Goal: Complete application form

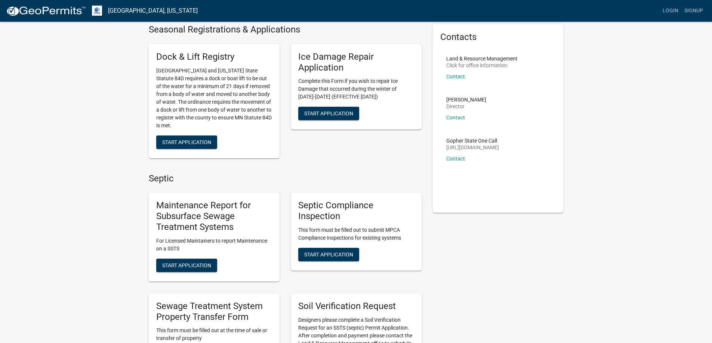
scroll to position [75, 0]
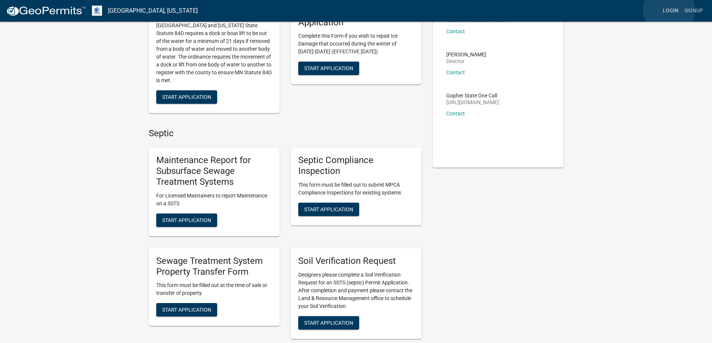
click at [669, 9] on link "Login" at bounding box center [670, 11] width 22 height 14
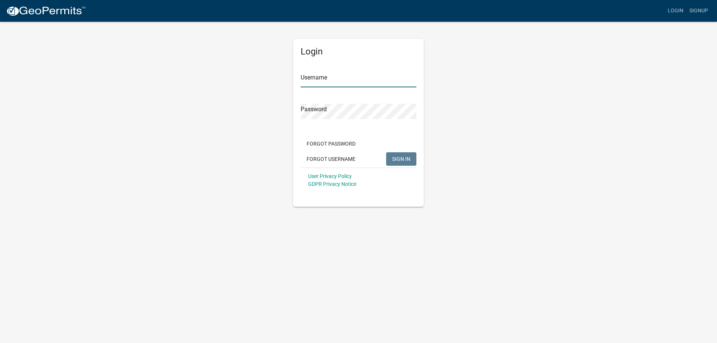
type input "llarson"
click at [401, 163] on button "SIGN IN" at bounding box center [401, 158] width 30 height 13
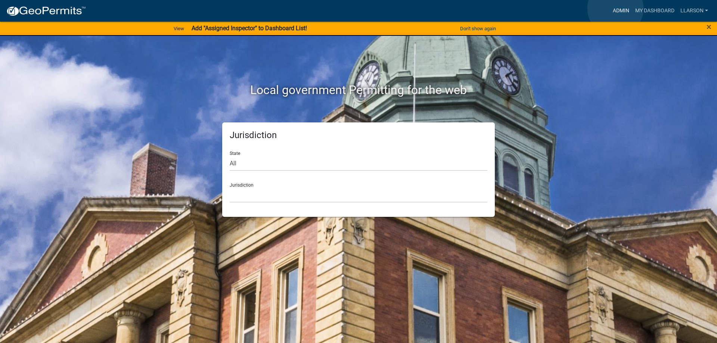
click at [616, 9] on link "Admin" at bounding box center [621, 11] width 22 height 14
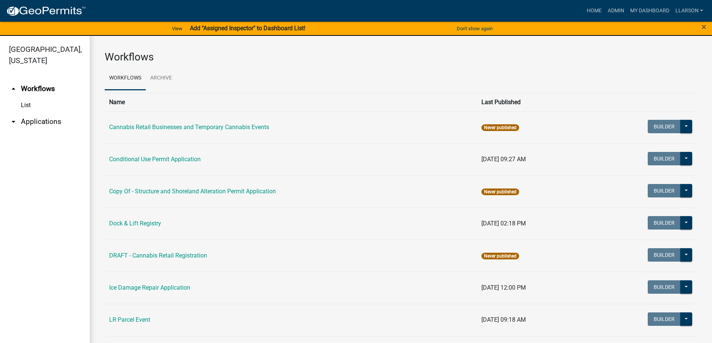
click at [37, 120] on link "arrow_drop_down Applications" at bounding box center [45, 122] width 90 height 18
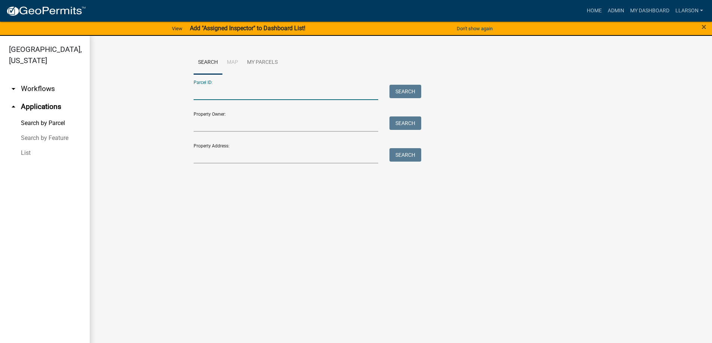
click at [276, 92] on input "Parcel ID:" at bounding box center [286, 92] width 185 height 15
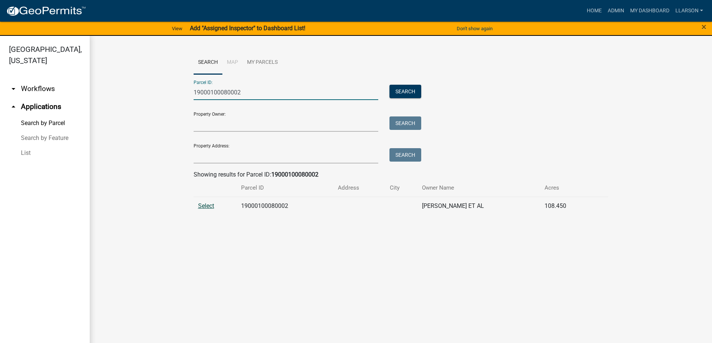
type input "19000100080002"
click at [204, 208] on span "Select" at bounding box center [206, 205] width 16 height 7
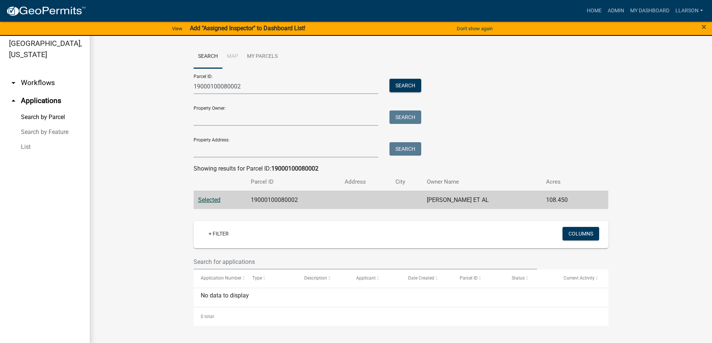
scroll to position [9, 0]
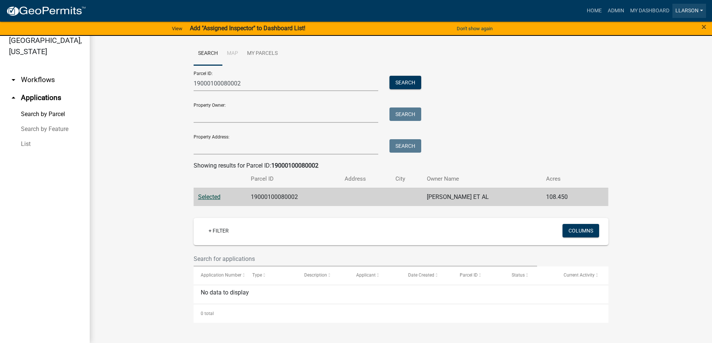
click at [687, 4] on link "llarson" at bounding box center [689, 11] width 34 height 14
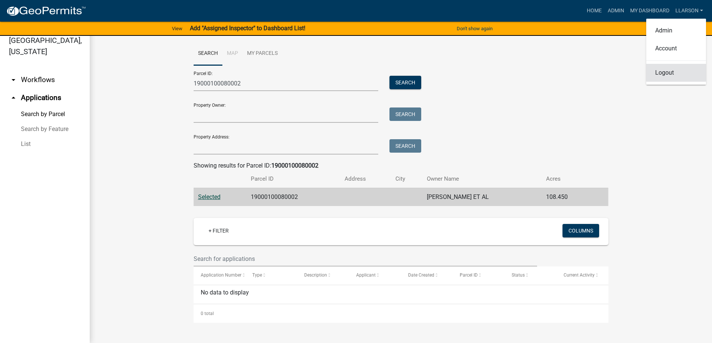
click at [660, 77] on link "Logout" at bounding box center [676, 73] width 60 height 18
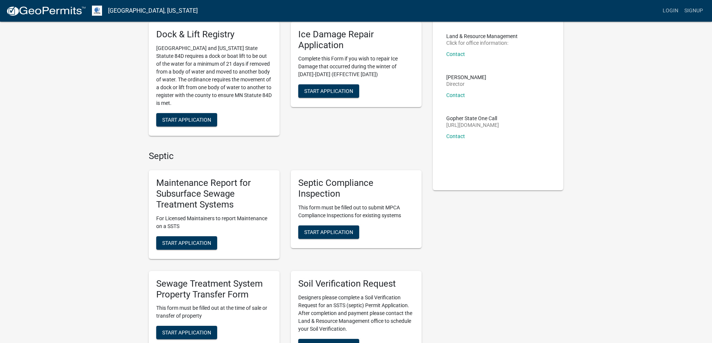
scroll to position [149, 0]
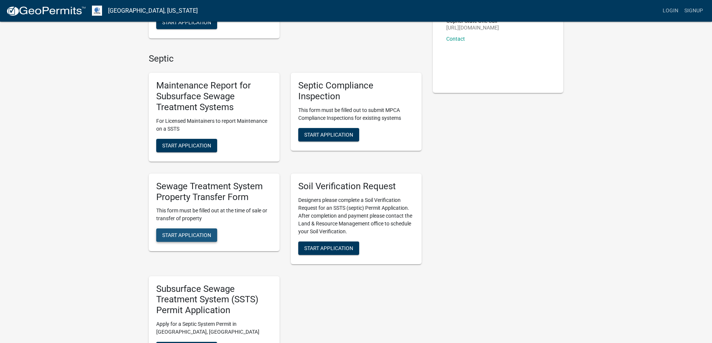
click at [196, 238] on span "Start Application" at bounding box center [186, 235] width 49 height 6
